Goal: Transaction & Acquisition: Purchase product/service

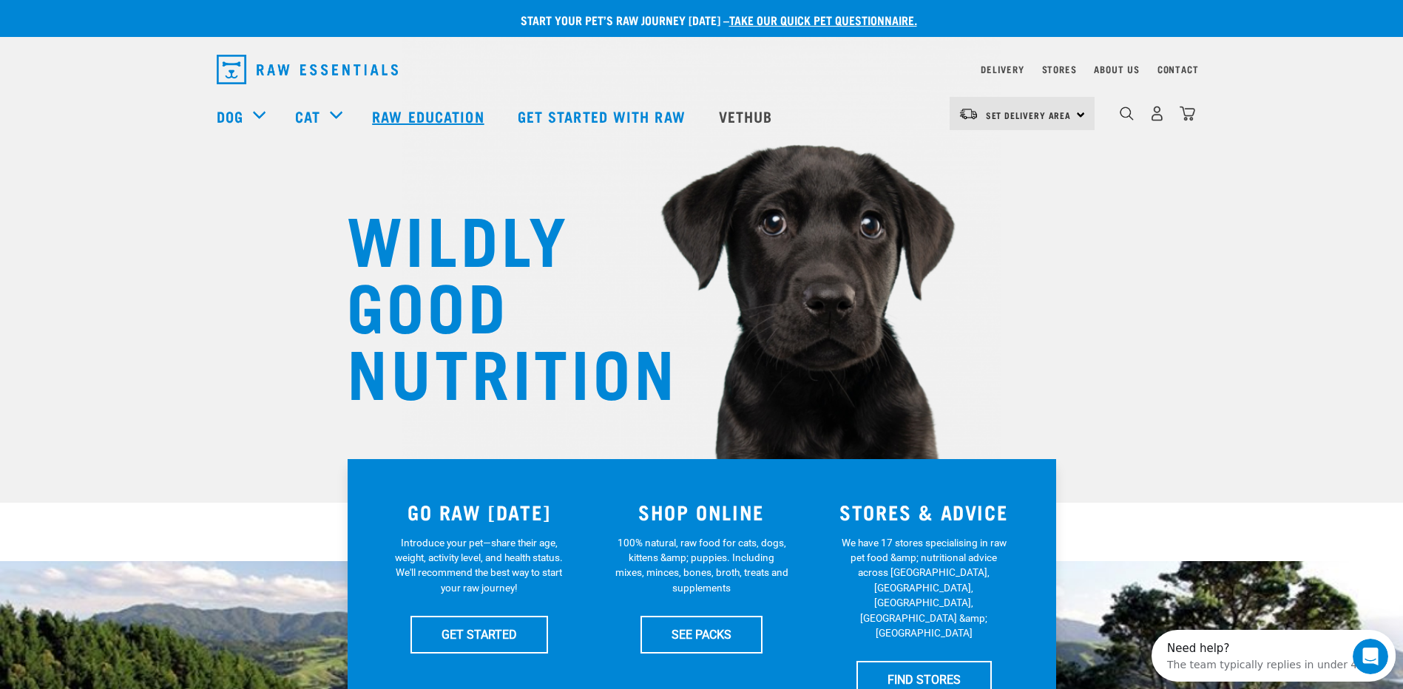
click at [419, 112] on link "Raw Education" at bounding box center [429, 116] width 145 height 59
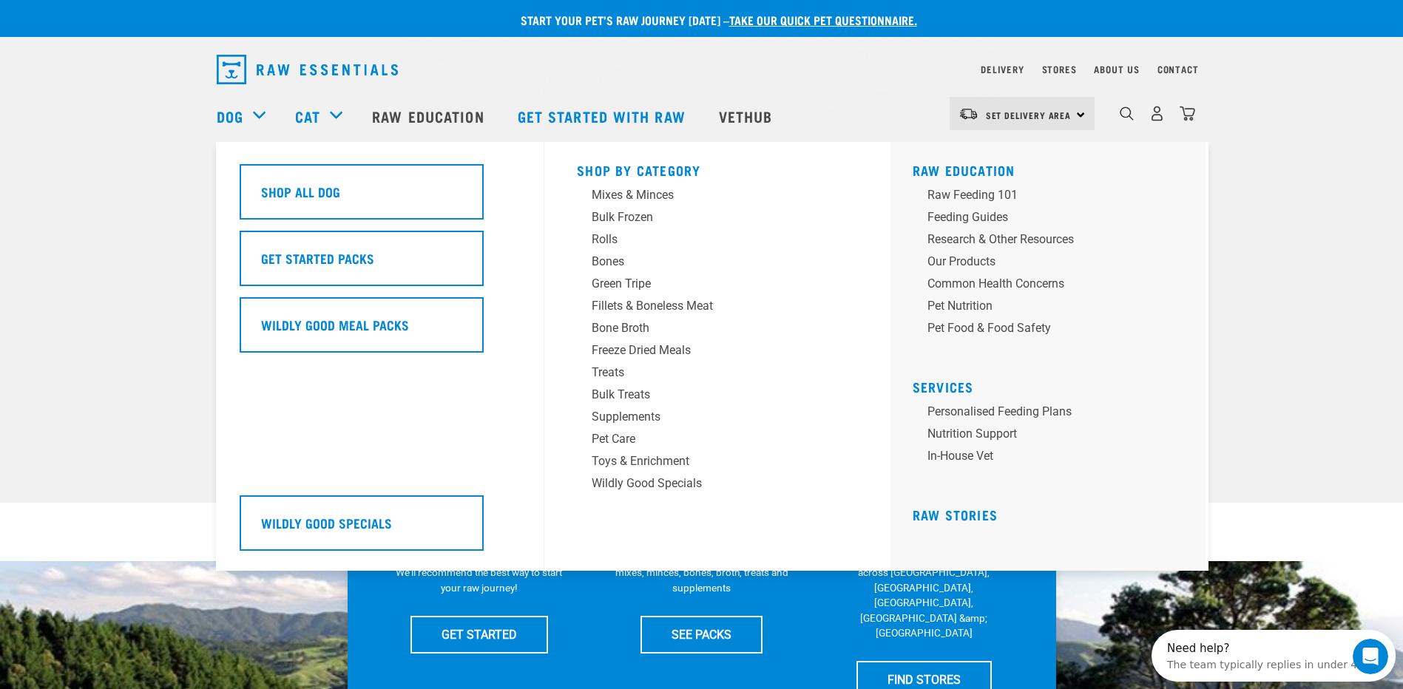
click at [246, 113] on div "Dog" at bounding box center [249, 116] width 64 height 59
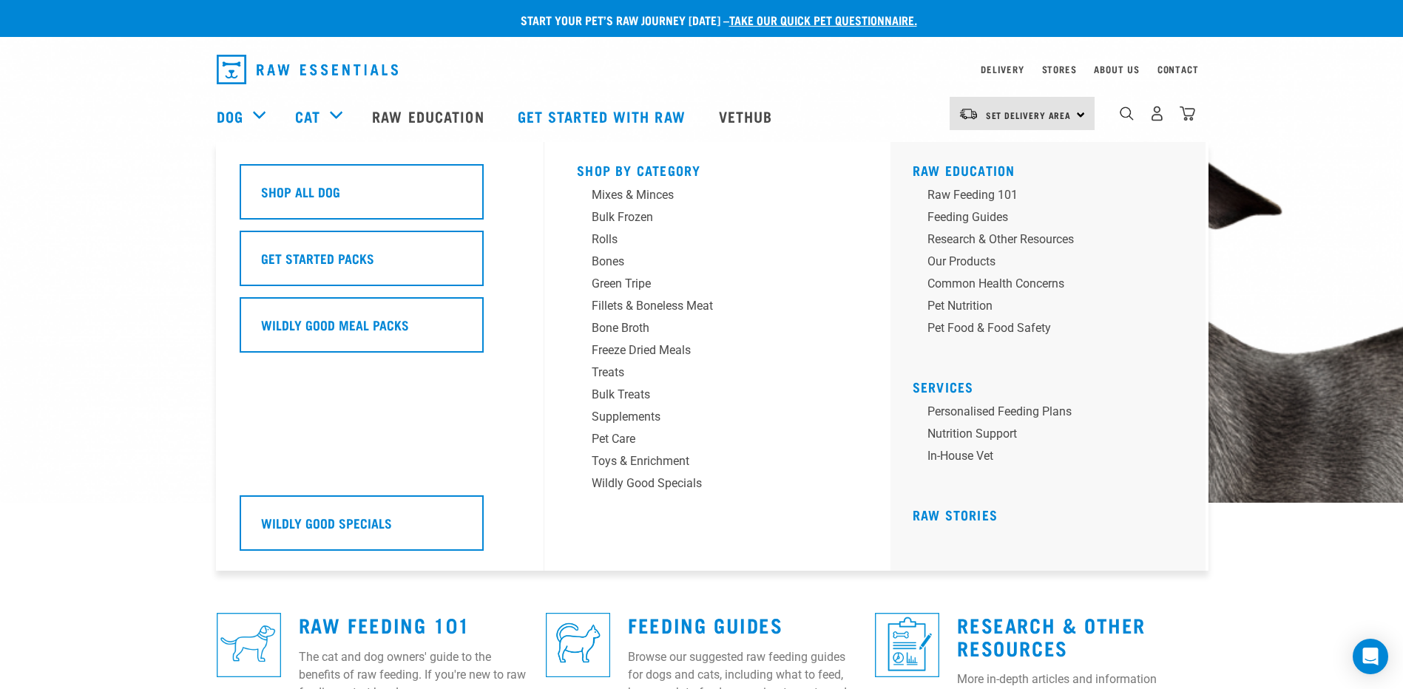
click at [264, 111] on div "Dog" at bounding box center [249, 116] width 64 height 59
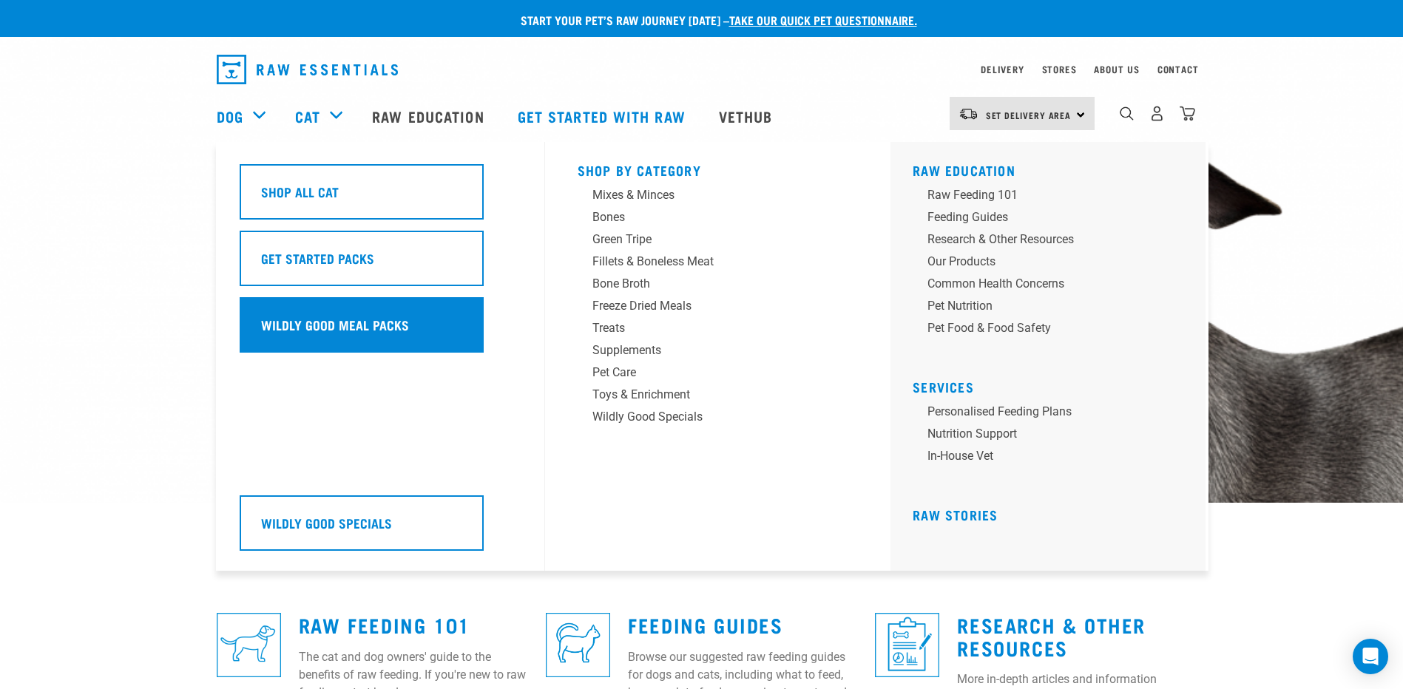
click at [428, 336] on div "Wildly Good Meal Packs" at bounding box center [362, 324] width 244 height 55
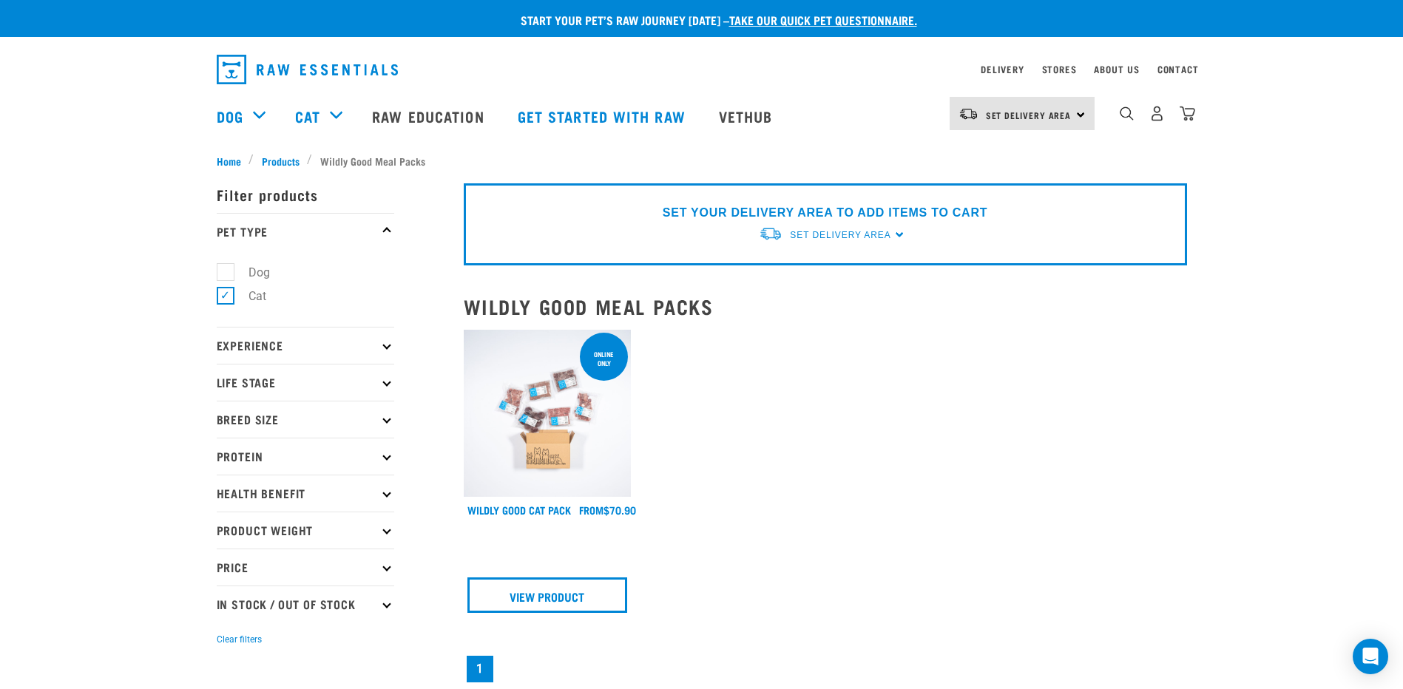
click at [551, 433] on img at bounding box center [548, 414] width 168 height 168
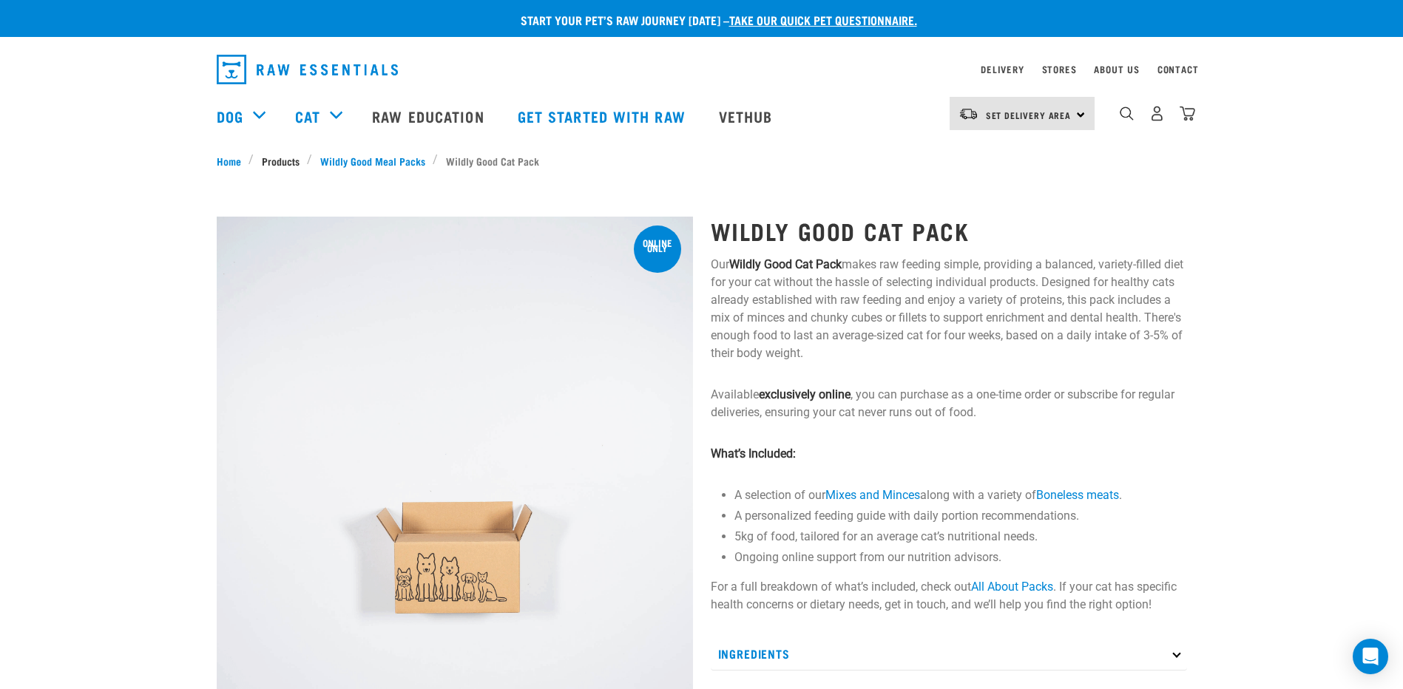
click at [280, 163] on link "Products" at bounding box center [280, 161] width 53 height 16
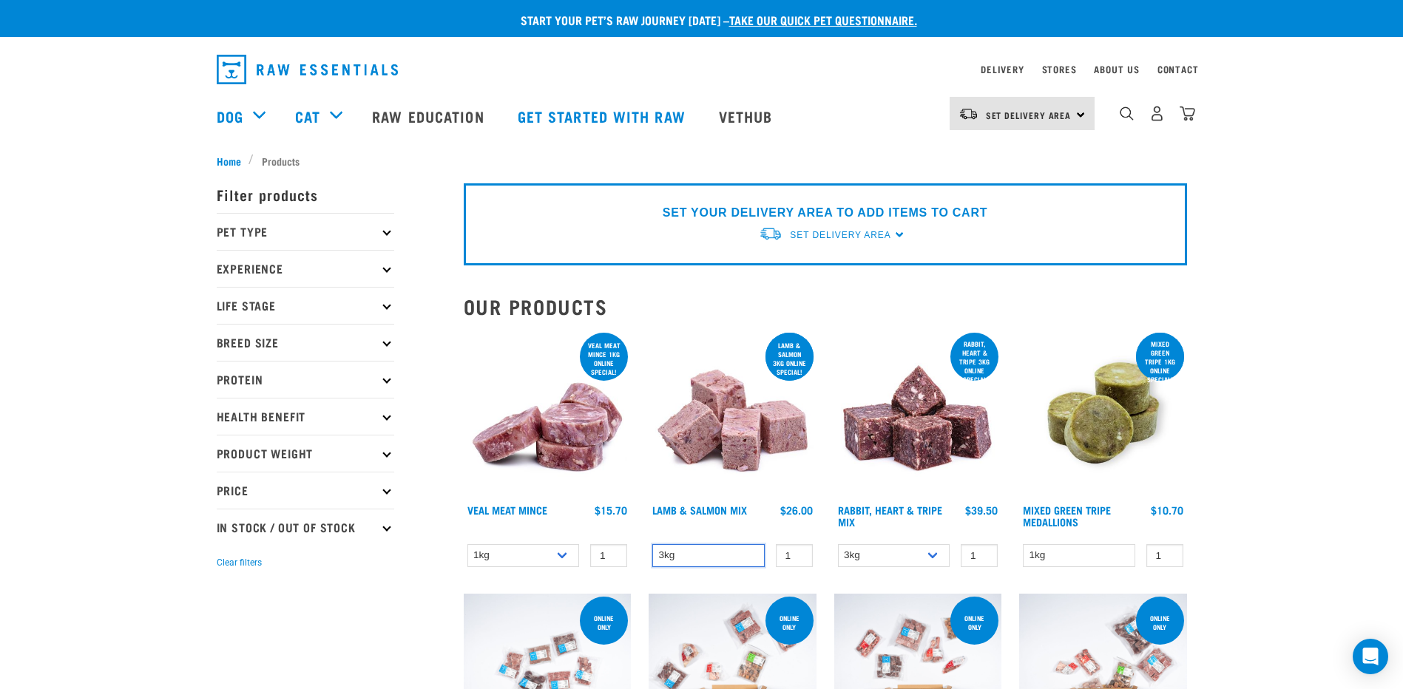
click at [718, 556] on select "3kg" at bounding box center [708, 555] width 112 height 23
click at [911, 557] on select "3kg 1kg" at bounding box center [894, 555] width 112 height 23
click at [939, 549] on select "3kg 1kg" at bounding box center [894, 555] width 112 height 23
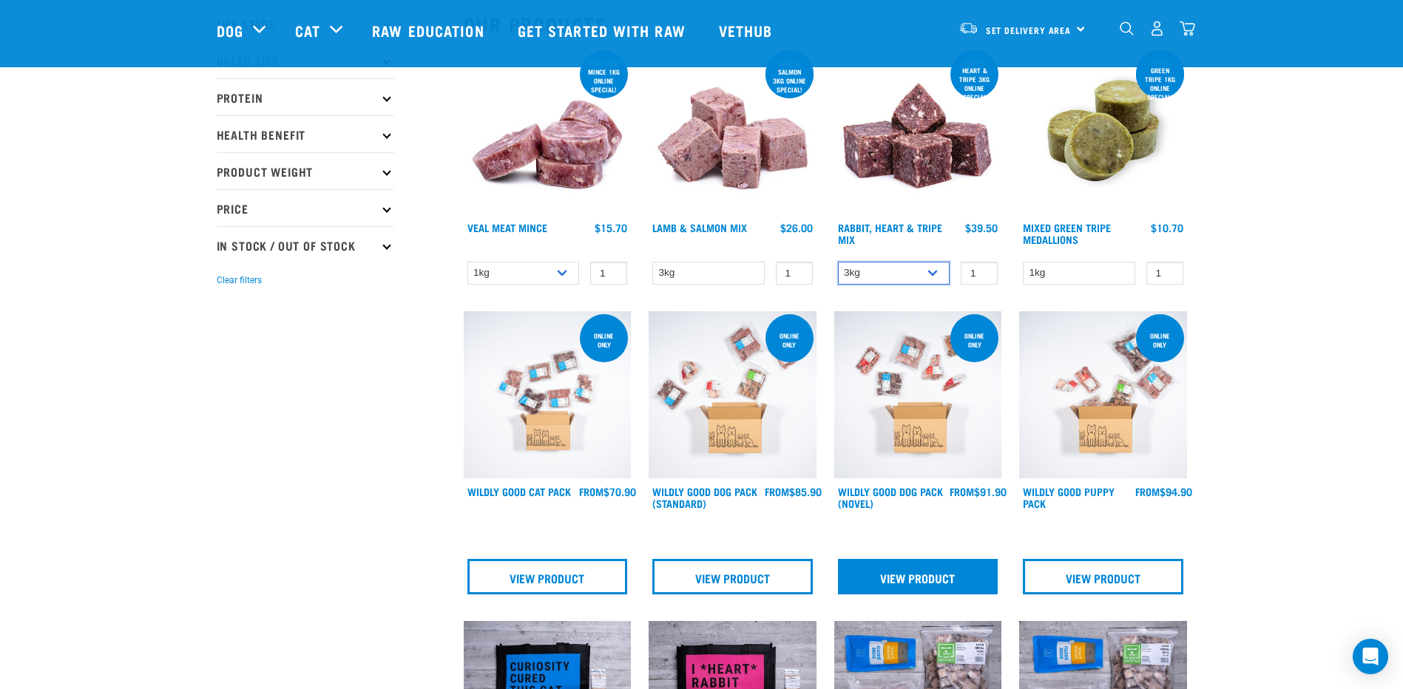
scroll to position [148, 0]
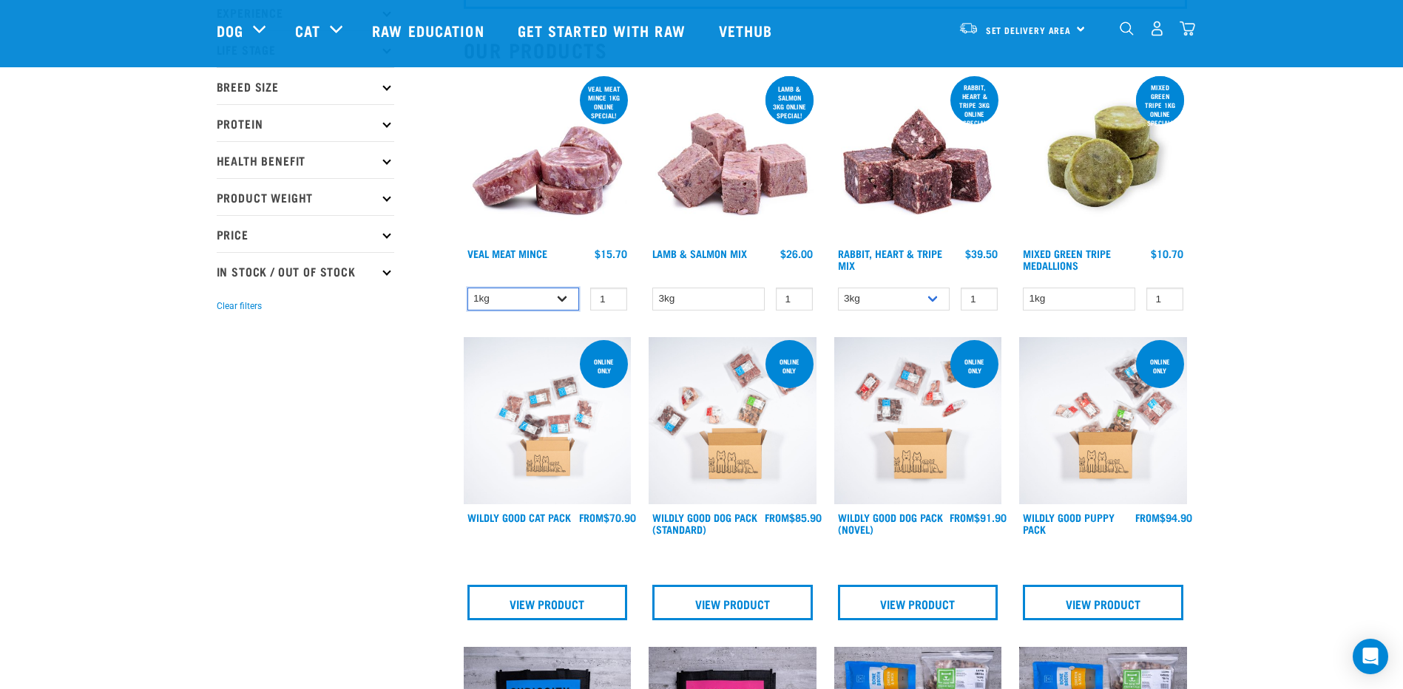
click at [558, 299] on select "1kg 3kg" at bounding box center [524, 299] width 112 height 23
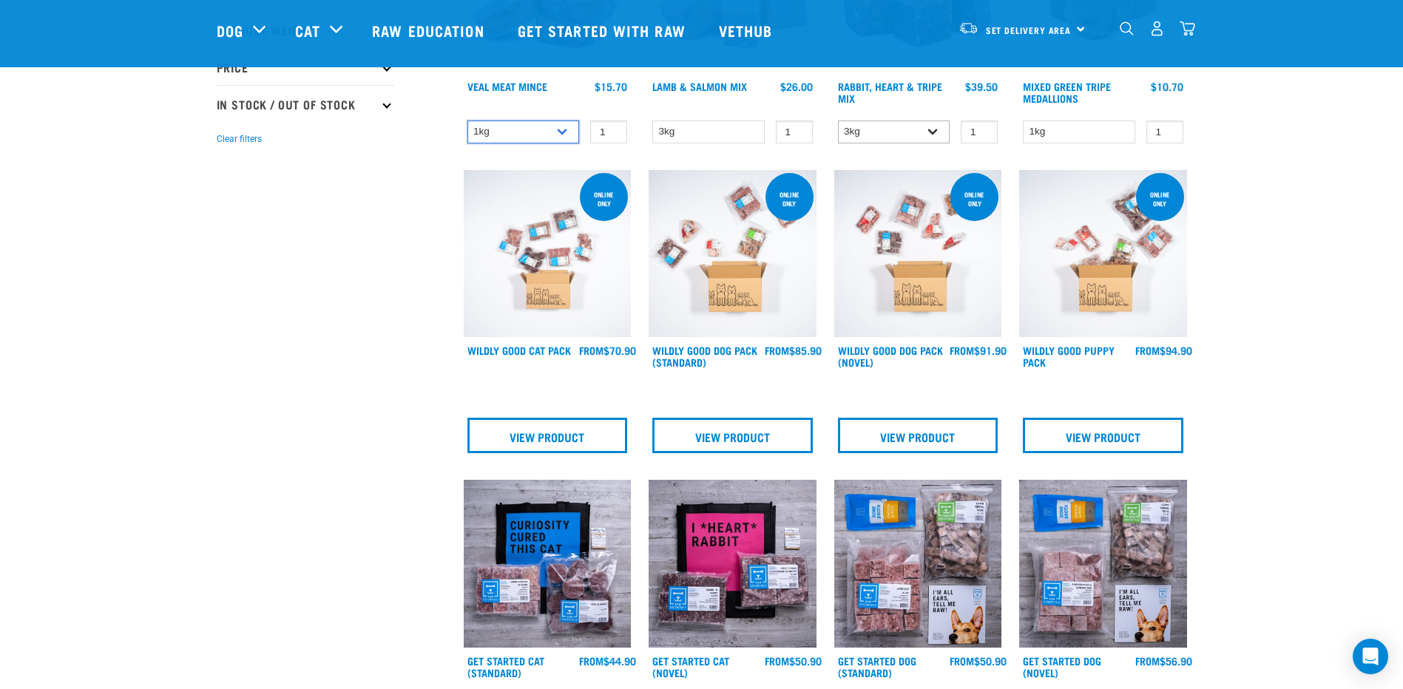
scroll to position [814, 0]
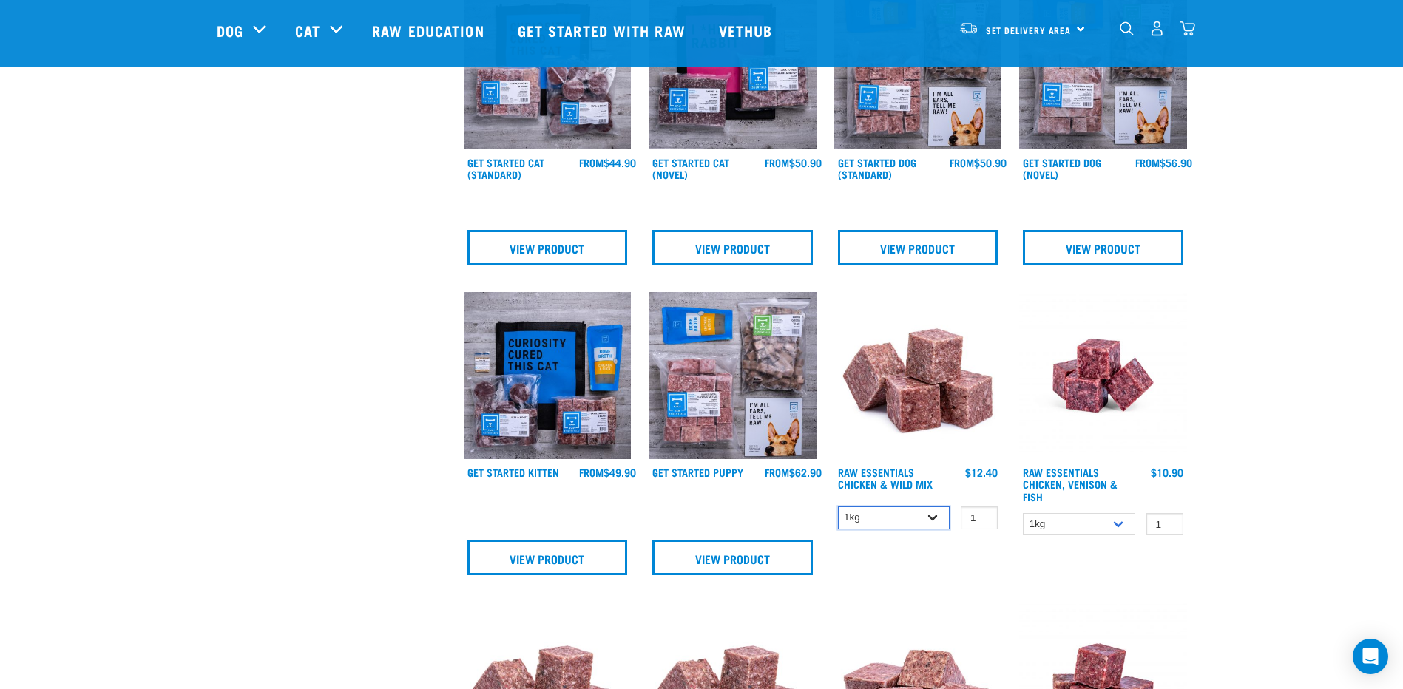
click at [934, 512] on select "1kg 3kg Bulk (10kg)" at bounding box center [894, 518] width 112 height 23
click at [838, 507] on select "1kg 3kg Bulk (10kg)" at bounding box center [894, 518] width 112 height 23
drag, startPoint x: 932, startPoint y: 519, endPoint x: 925, endPoint y: 530, distance: 14.0
click at [932, 519] on select "1kg 3kg Bulk (10kg)" at bounding box center [894, 518] width 112 height 23
select select "14881"
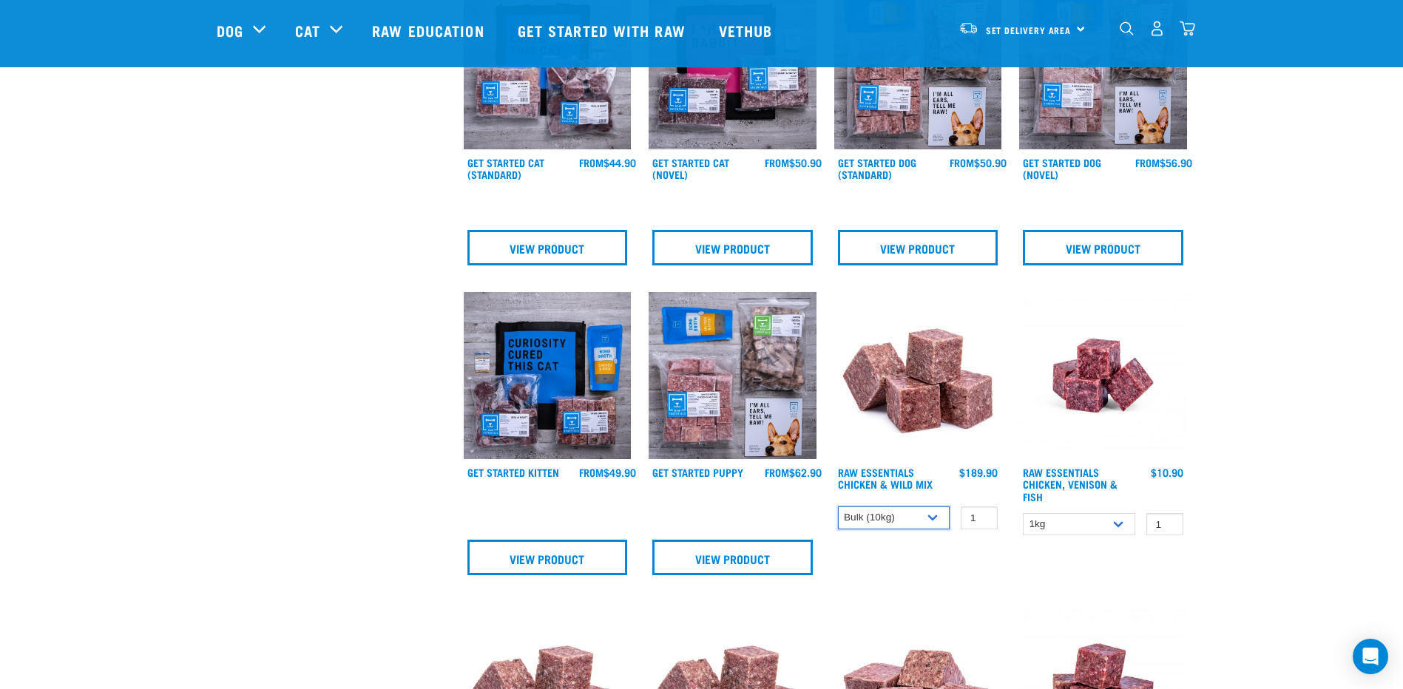
click at [838, 507] on select "1kg 3kg Bulk (10kg)" at bounding box center [894, 518] width 112 height 23
click at [937, 525] on select "1kg 3kg Bulk (10kg)" at bounding box center [894, 518] width 112 height 23
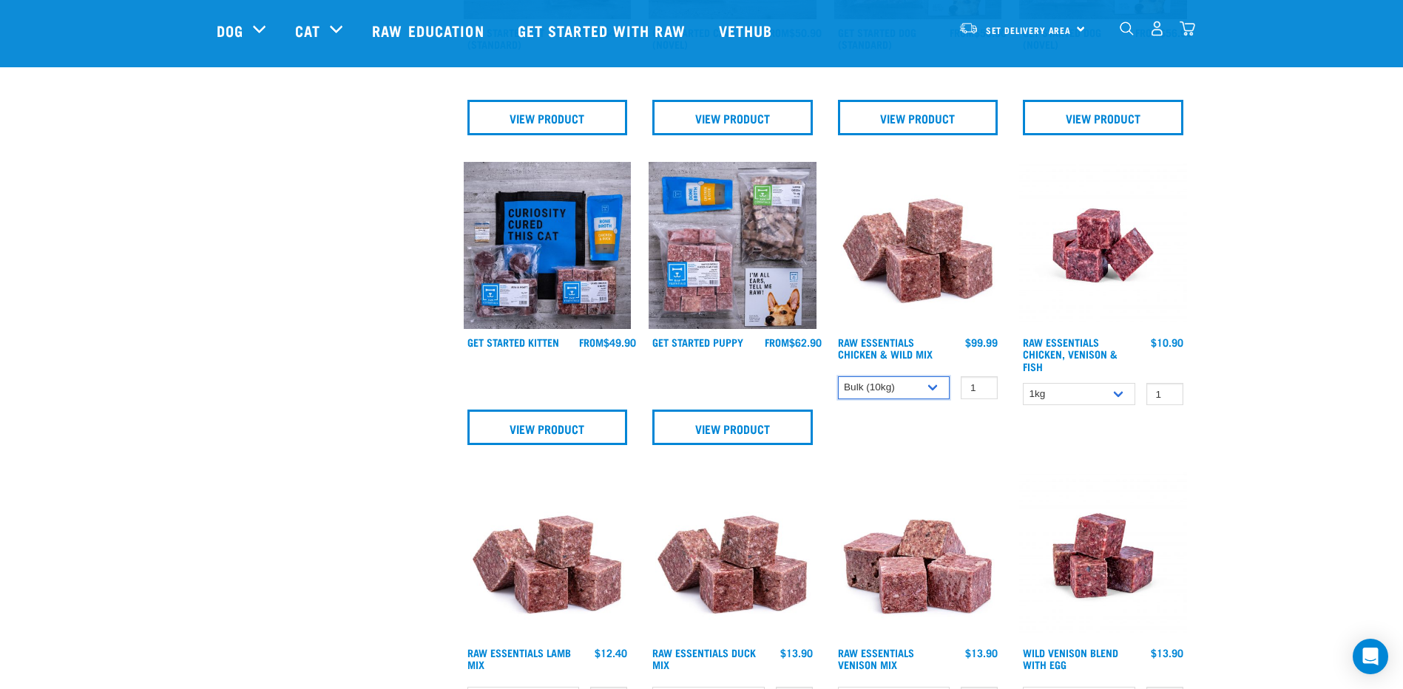
scroll to position [962, 0]
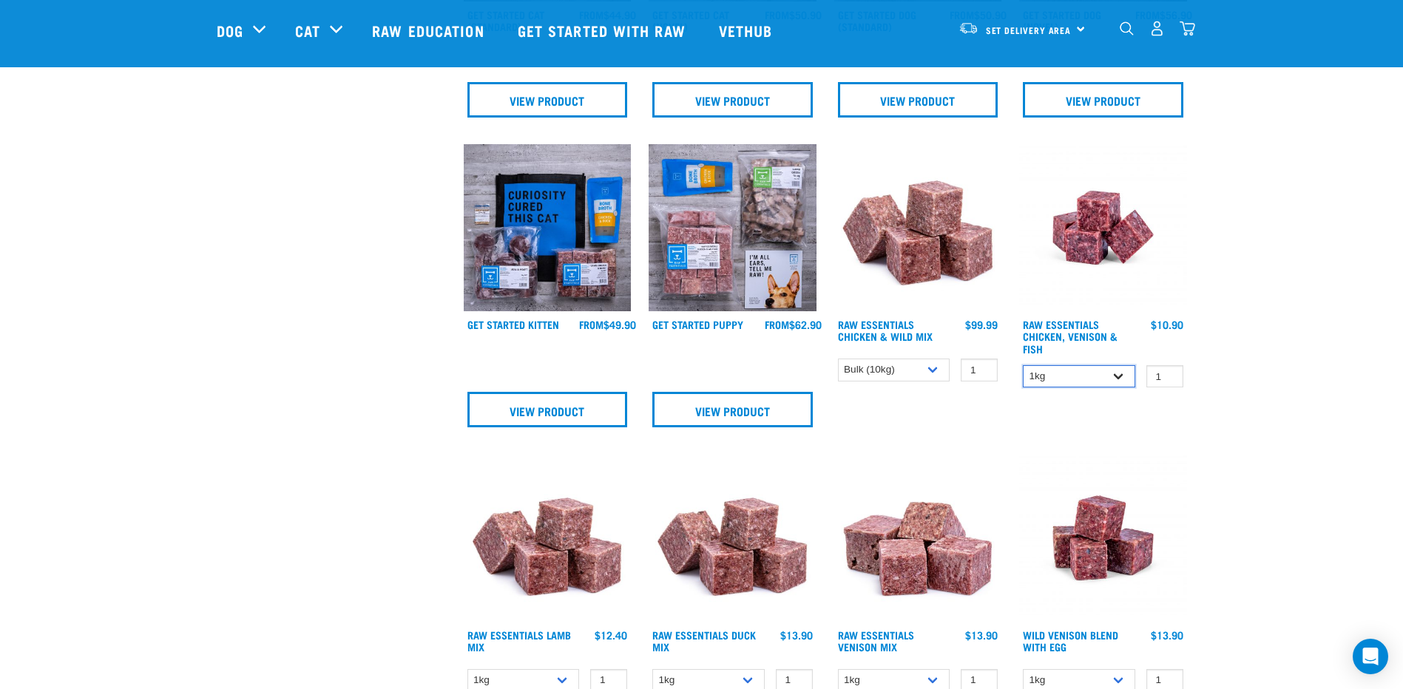
click at [1078, 381] on select "1kg 3kg" at bounding box center [1079, 376] width 112 height 23
select select "28665"
click at [1023, 365] on select "1kg 3kg" at bounding box center [1079, 376] width 112 height 23
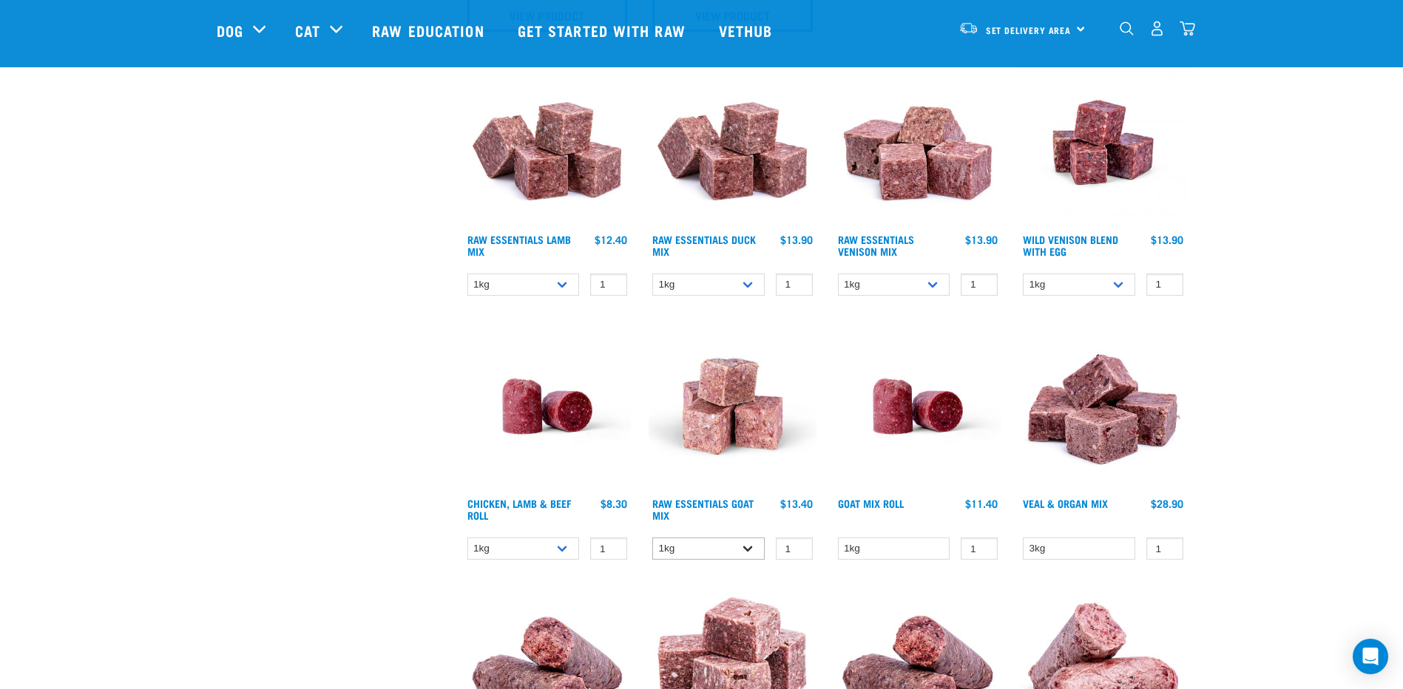
scroll to position [1332, 0]
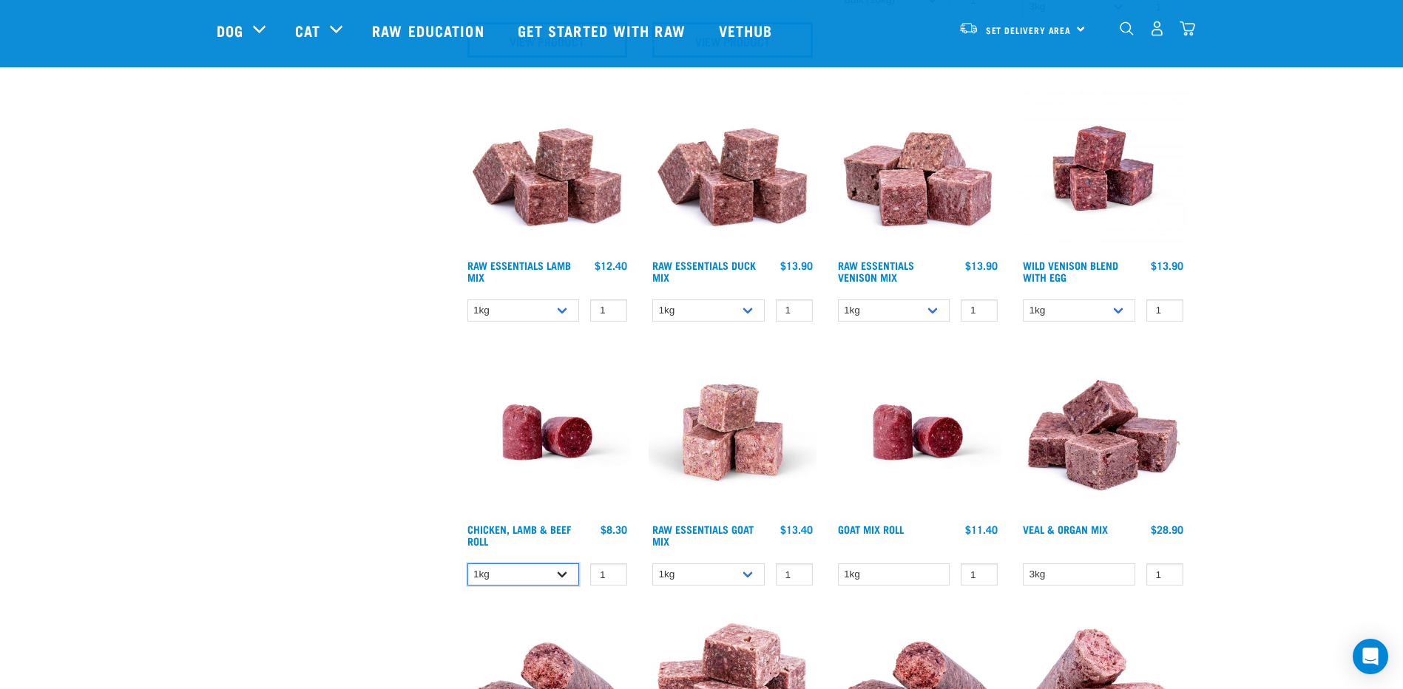
click at [561, 575] on select "1kg Bulk (10kg)" at bounding box center [524, 575] width 112 height 23
select select "418575"
click at [468, 564] on select "1kg Bulk (10kg)" at bounding box center [524, 575] width 112 height 23
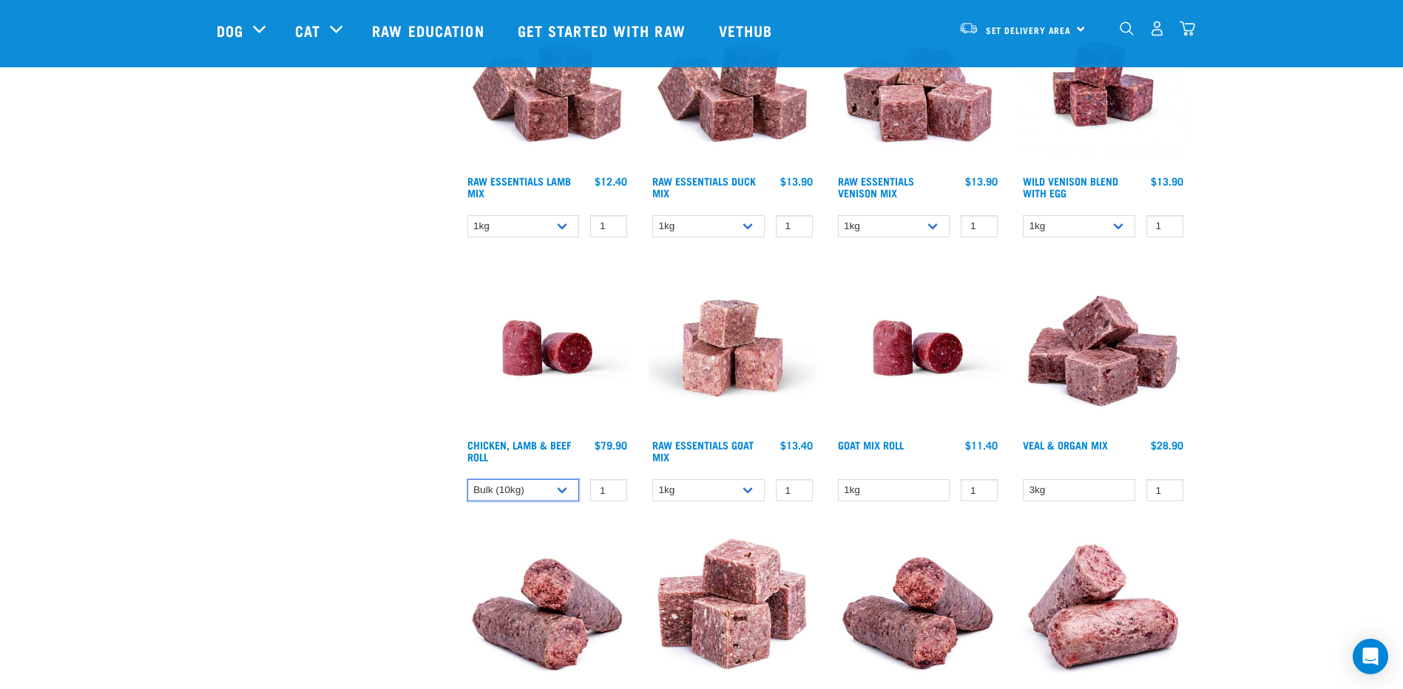
scroll to position [1479, 0]
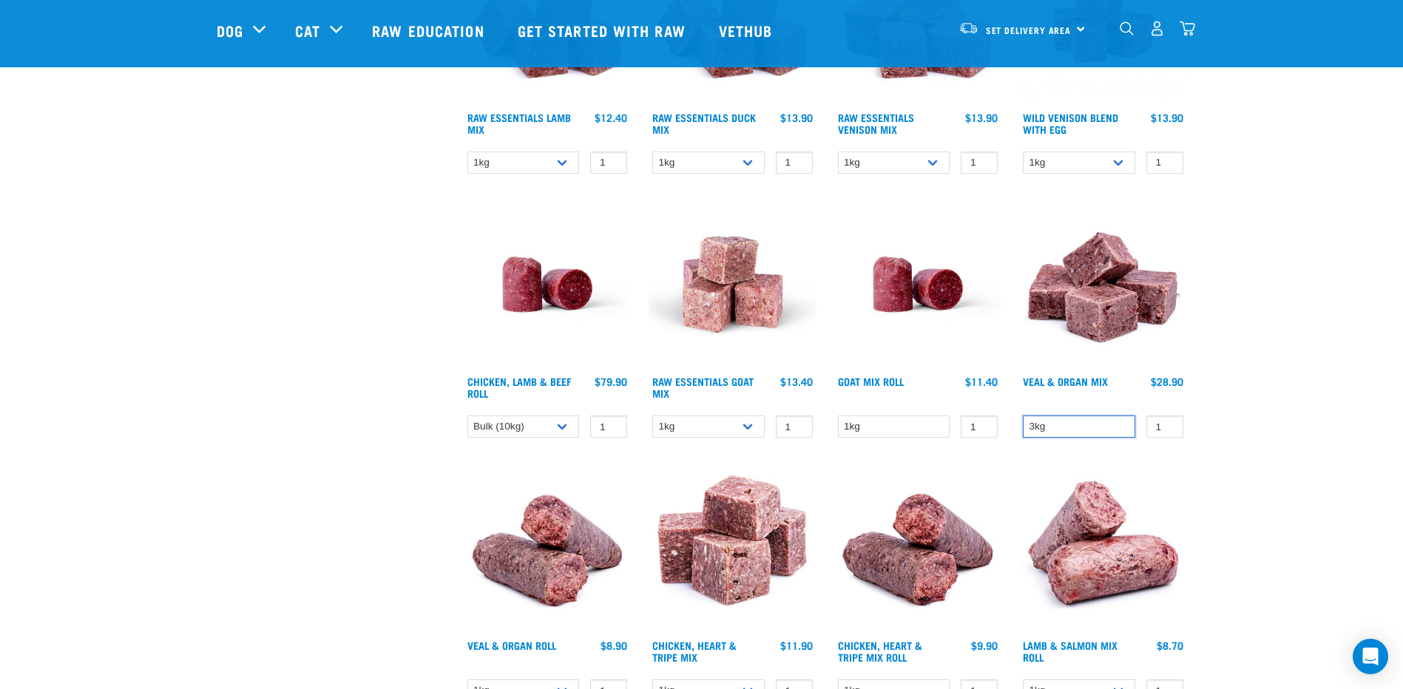
click at [1101, 425] on select "3kg" at bounding box center [1079, 427] width 112 height 23
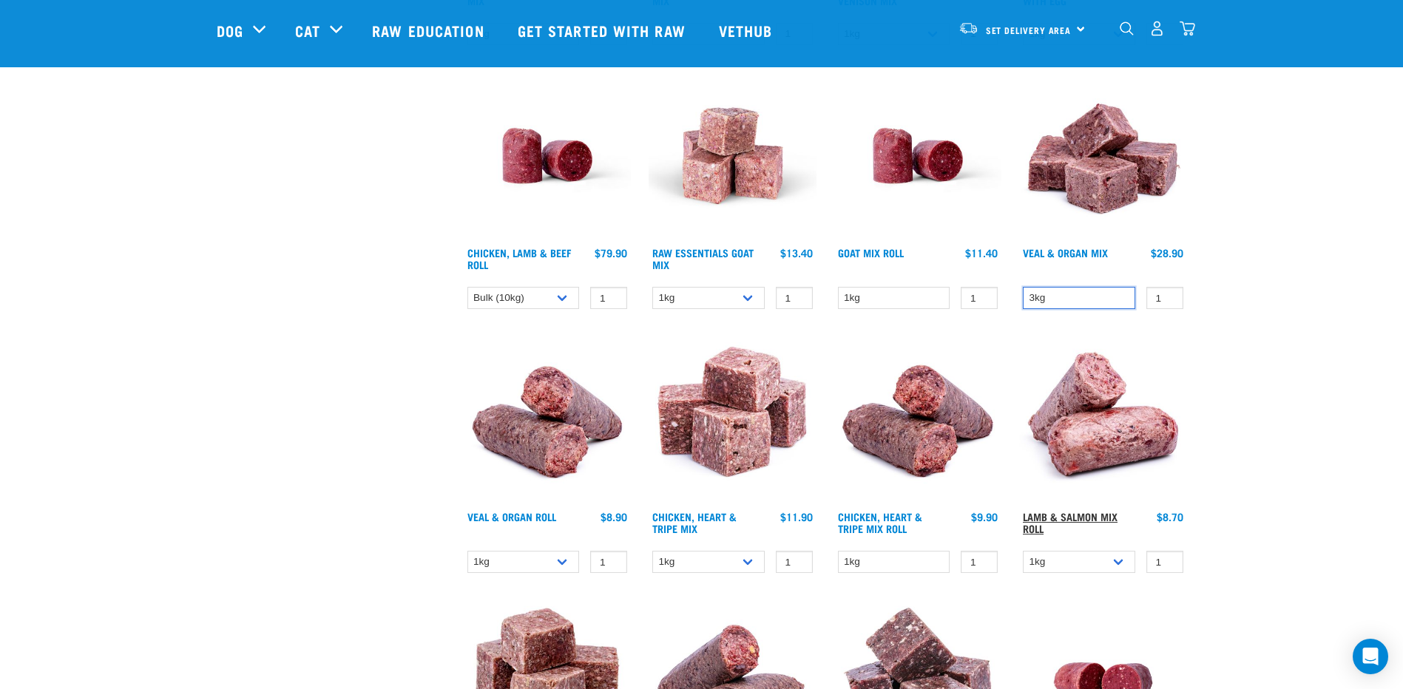
scroll to position [1627, 0]
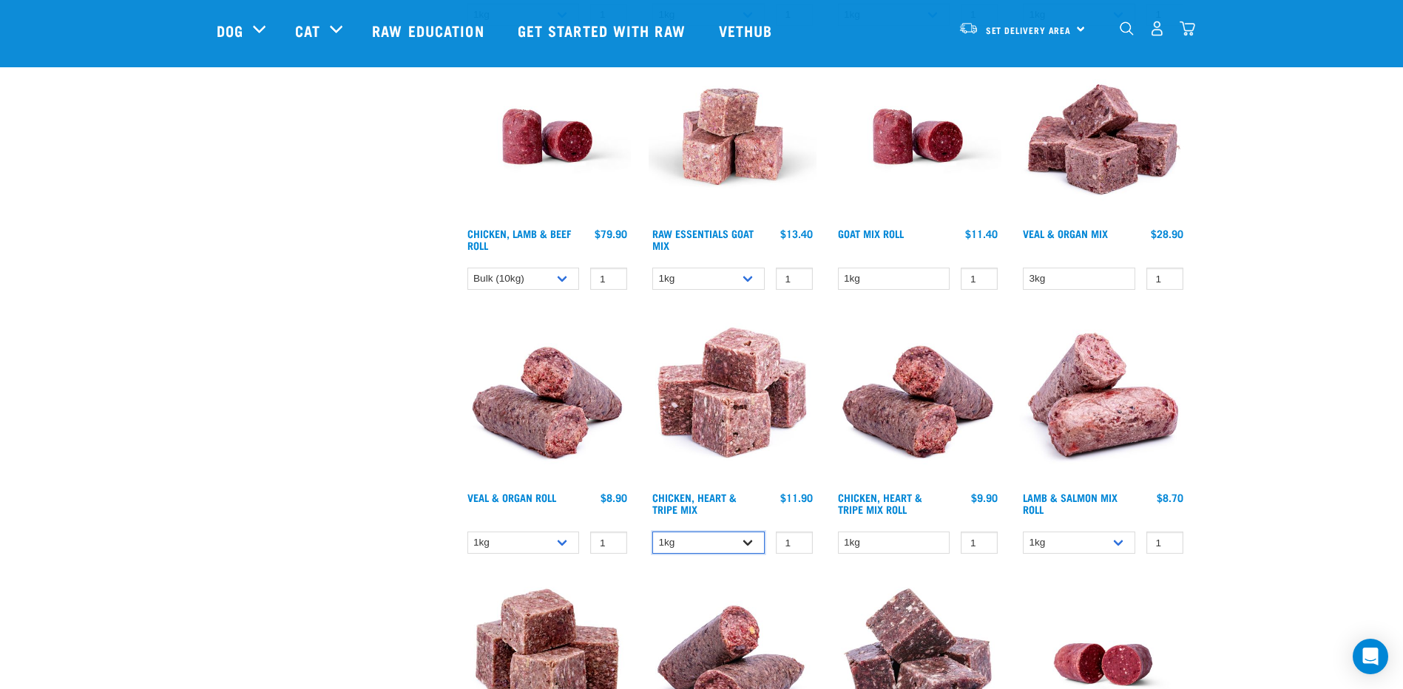
click at [717, 539] on select "1kg 3kg" at bounding box center [708, 543] width 112 height 23
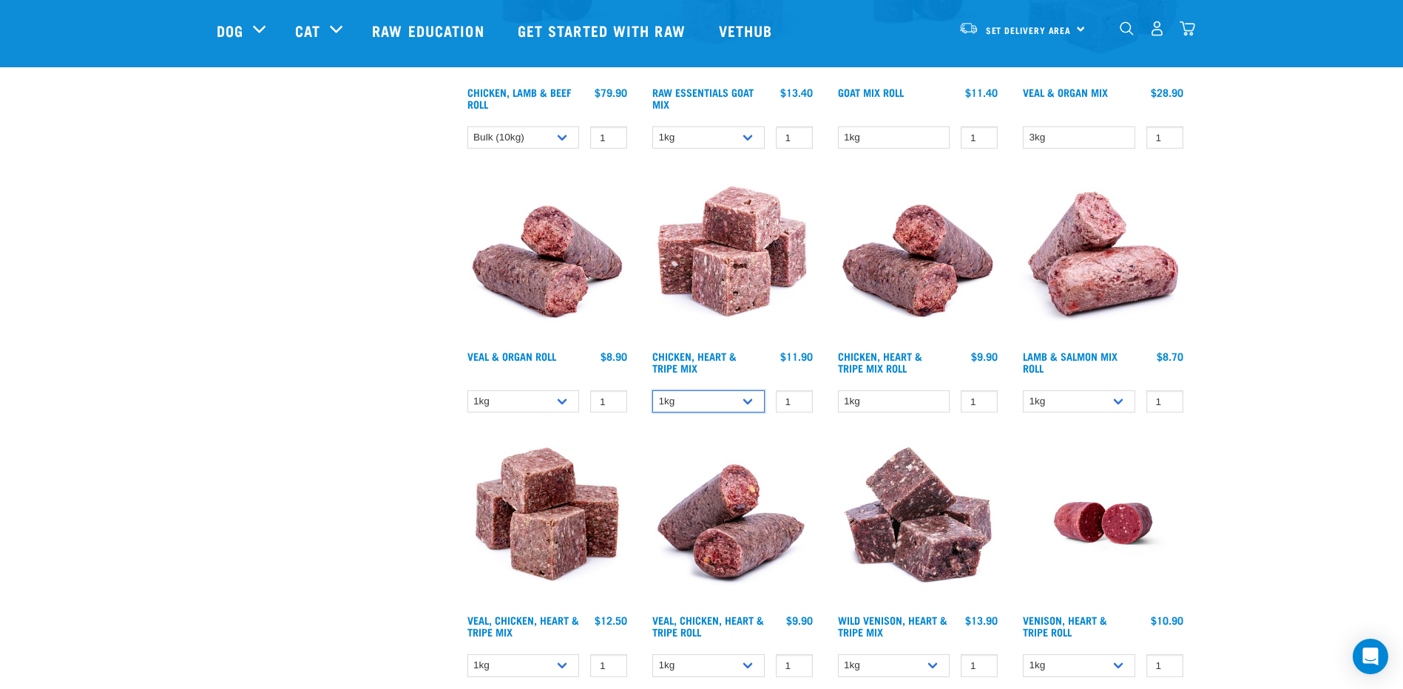
scroll to position [1849, 0]
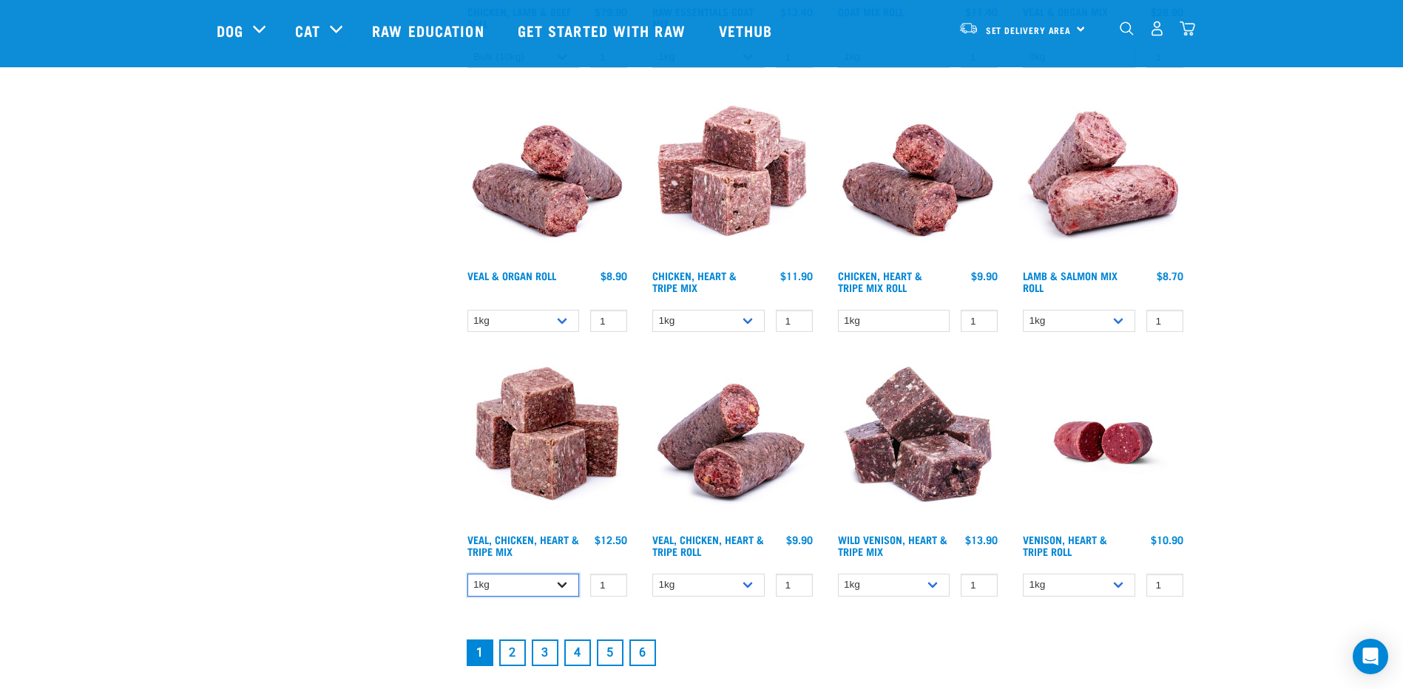
click at [570, 586] on select "1kg 3kg" at bounding box center [524, 585] width 112 height 23
click at [924, 582] on select "1kg 3kg" at bounding box center [894, 585] width 112 height 23
click at [511, 657] on link "2" at bounding box center [512, 653] width 27 height 27
